Goal: Task Accomplishment & Management: Use online tool/utility

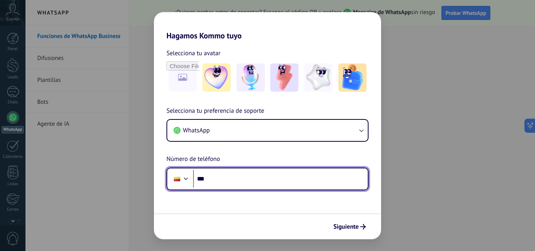
click at [250, 183] on input "***" at bounding box center [280, 179] width 175 height 18
type input "**********"
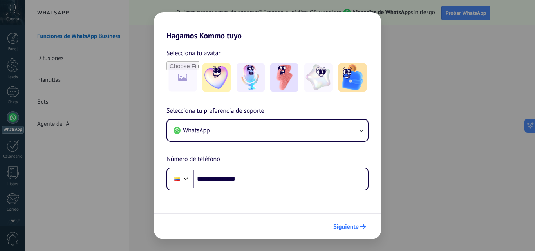
click at [348, 228] on span "Siguiente" at bounding box center [345, 226] width 25 height 5
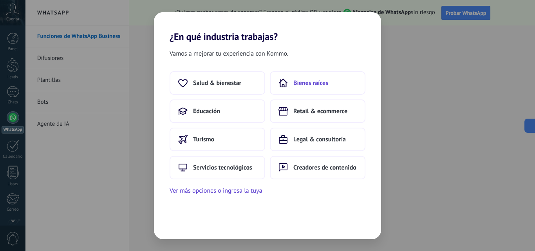
click at [333, 85] on button "Bienes raíces" at bounding box center [318, 83] width 96 height 24
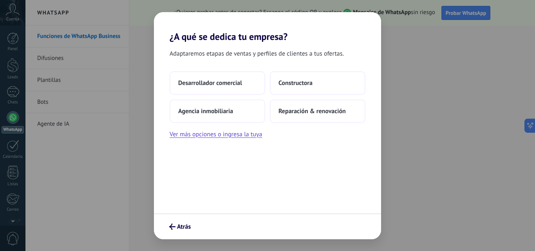
click at [333, 85] on button "Constructora" at bounding box center [318, 83] width 96 height 24
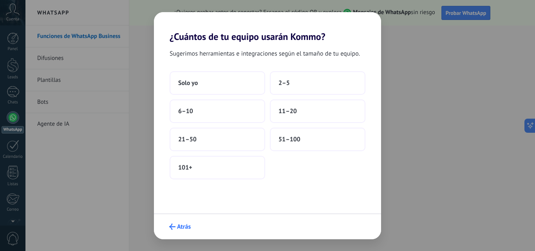
click at [183, 225] on span "Atrás" at bounding box center [184, 226] width 14 height 5
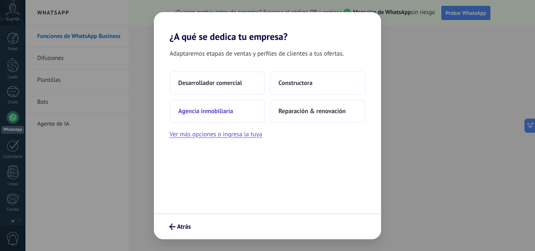
click at [207, 113] on span "Agencia inmobiliaria" at bounding box center [205, 111] width 55 height 8
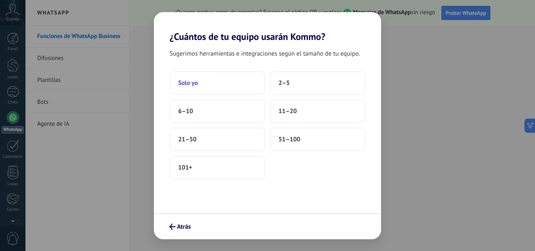
click at [210, 83] on button "Solo yo" at bounding box center [218, 83] width 96 height 24
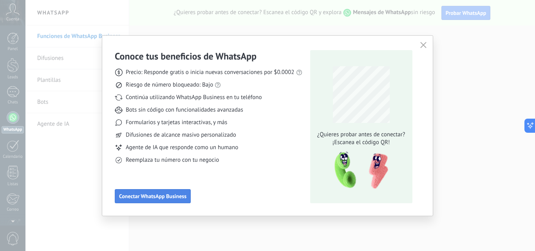
click at [152, 198] on span "Conectar WhatsApp Business" at bounding box center [152, 196] width 67 height 5
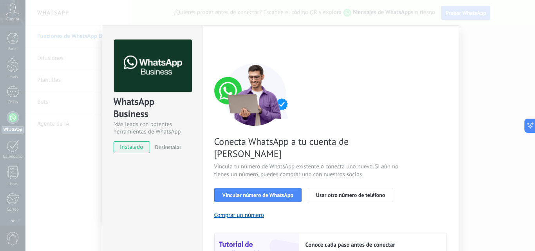
click at [480, 86] on div "WhatsApp Business Más leads con potentes herramientas de WhatsApp instalado Des…" at bounding box center [280, 125] width 510 height 251
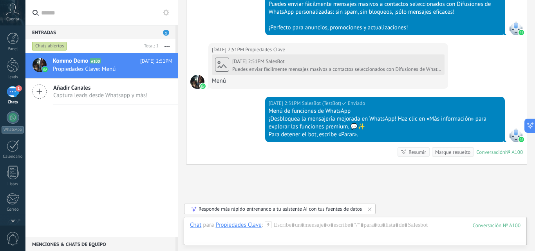
scroll to position [924, 0]
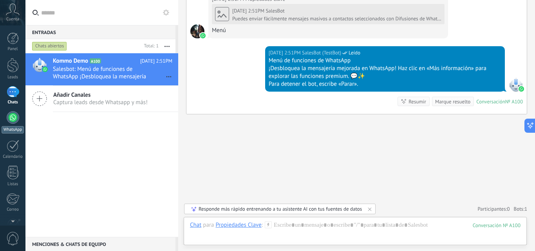
click at [13, 117] on div at bounding box center [13, 117] width 13 height 13
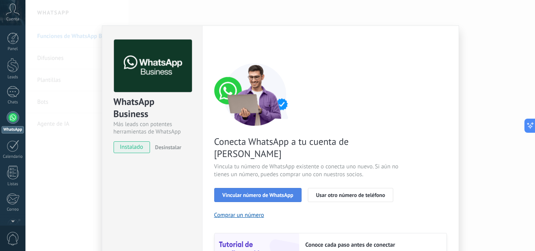
click at [243, 192] on span "Vincular número de WhatsApp" at bounding box center [258, 194] width 71 height 5
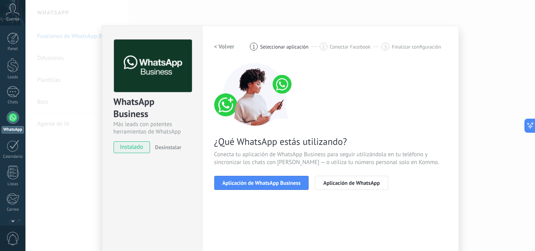
click at [243, 183] on span "Aplicación de WhatsApp Business" at bounding box center [262, 182] width 78 height 5
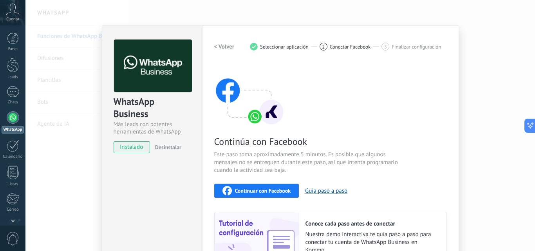
drag, startPoint x: 531, startPoint y: 129, endPoint x: 535, endPoint y: 208, distance: 78.8
click at [535, 208] on body ".abccls-1,.abccls-2{fill-rule:evenodd}.abccls-2{fill:#fff} .abfcls-1{fill:none}…" at bounding box center [267, 125] width 535 height 251
click at [286, 192] on span "Continuar con Facebook" at bounding box center [263, 190] width 56 height 5
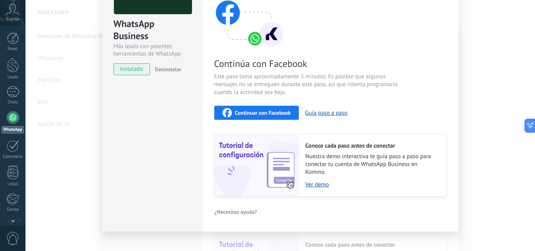
scroll to position [78, 0]
click at [319, 113] on button "Guía paso a paso" at bounding box center [326, 112] width 42 height 7
click at [104, 150] on div "WhatsApp Business Más leads con potentes herramientas de WhatsApp instalado Des…" at bounding box center [152, 89] width 100 height 284
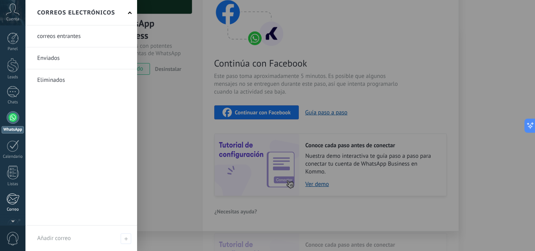
click at [10, 206] on link "Correo" at bounding box center [12, 202] width 25 height 19
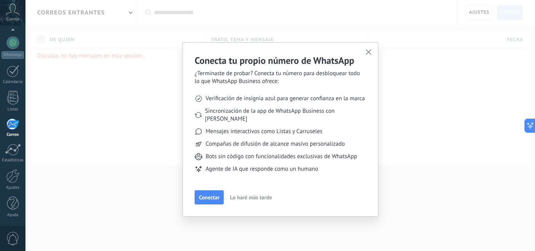
click at [369, 54] on icon "button" at bounding box center [369, 52] width 6 height 6
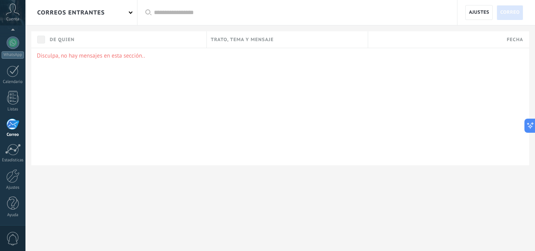
click at [165, 13] on input "text" at bounding box center [301, 13] width 295 height 8
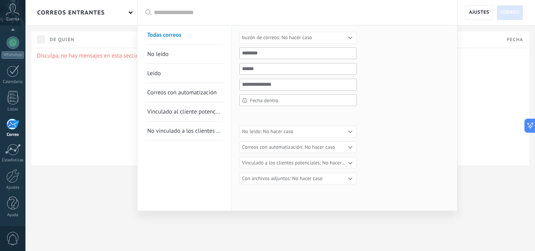
click at [104, 106] on div at bounding box center [267, 125] width 535 height 251
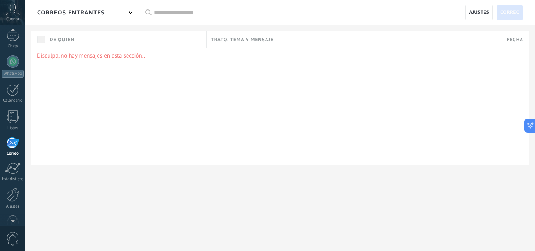
scroll to position [49, 0]
click at [14, 68] on div at bounding box center [13, 68] width 13 height 13
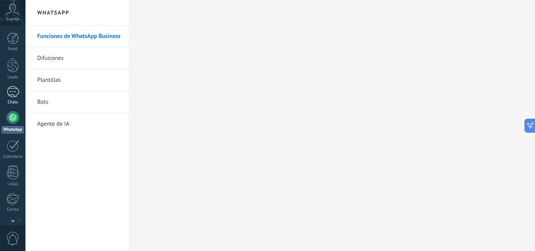
click at [16, 94] on div "1" at bounding box center [13, 91] width 13 height 11
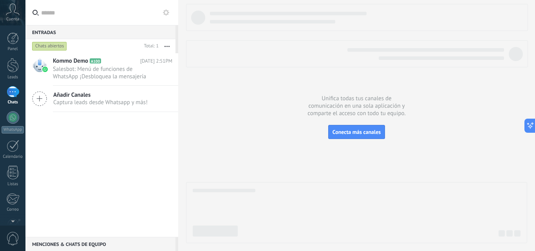
click at [76, 20] on input "text" at bounding box center [106, 12] width 131 height 25
click at [101, 19] on input "text" at bounding box center [106, 12] width 131 height 25
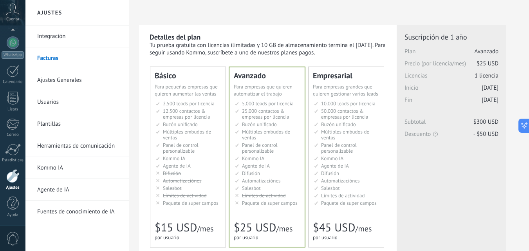
click at [13, 90] on div "Panel Leads Chats WhatsApp Clientes" at bounding box center [12, 92] width 25 height 268
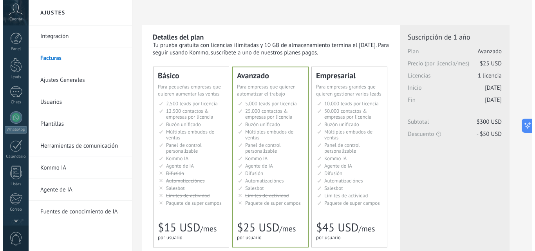
scroll to position [75, 0]
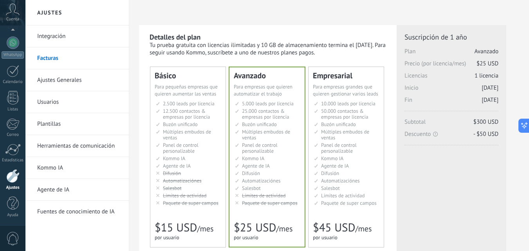
click at [72, 145] on link "Herramientas de comunicación" at bounding box center [79, 146] width 84 height 22
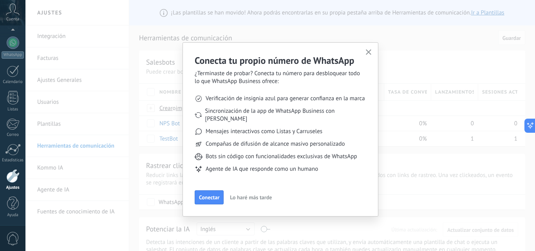
click at [241, 112] on span "Sincronización de la app de WhatsApp Business con [PERSON_NAME]" at bounding box center [285, 115] width 161 height 16
click at [208, 195] on span "Conectar" at bounding box center [209, 197] width 20 height 5
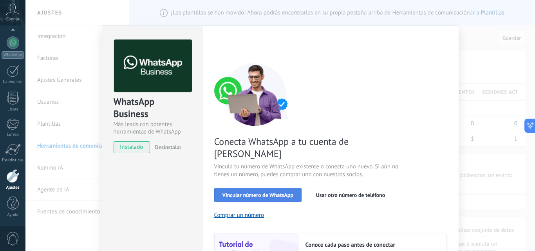
click at [252, 192] on span "Vincular número de WhatsApp" at bounding box center [258, 194] width 71 height 5
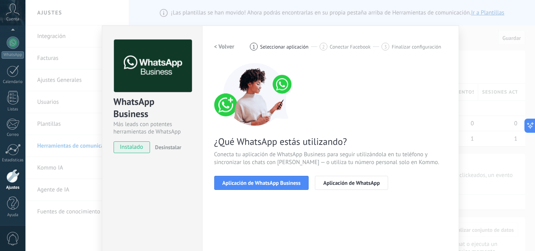
click at [252, 183] on span "Aplicación de WhatsApp Business" at bounding box center [262, 182] width 78 height 5
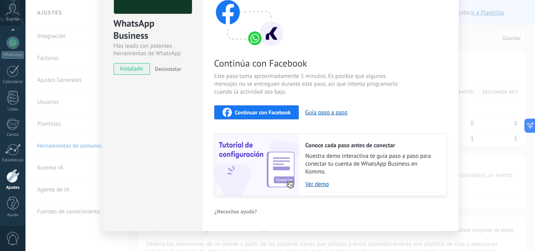
scroll to position [88, 0]
